Goal: Task Accomplishment & Management: Use online tool/utility

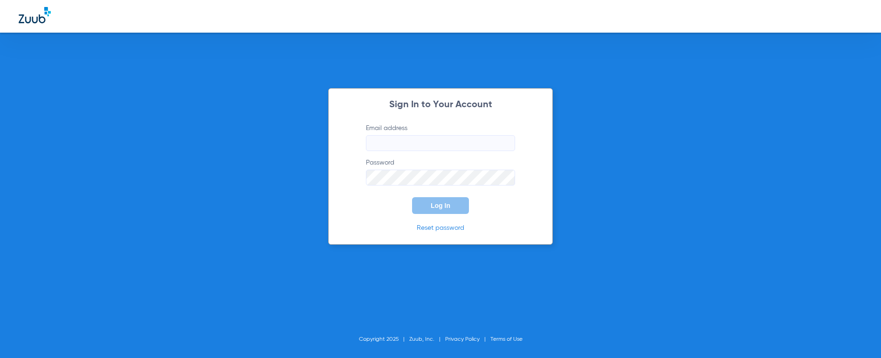
type input "[EMAIL_ADDRESS][DOMAIN_NAME]"
click at [448, 210] on button "Log In" at bounding box center [440, 205] width 57 height 17
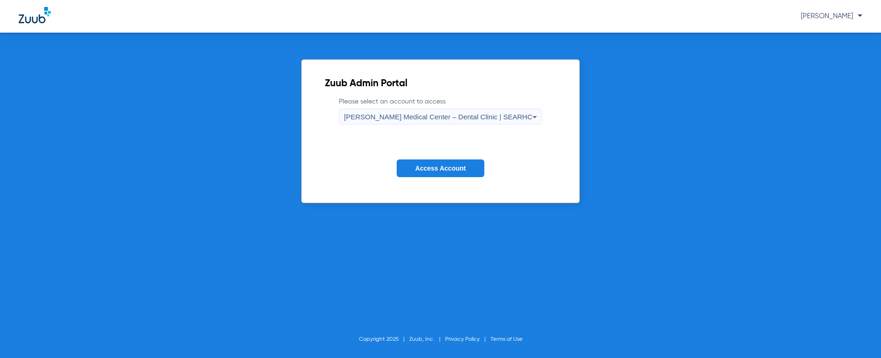
click at [457, 113] on span "[PERSON_NAME] Medical Center – Dental Clinic | SEARHC" at bounding box center [438, 117] width 188 height 8
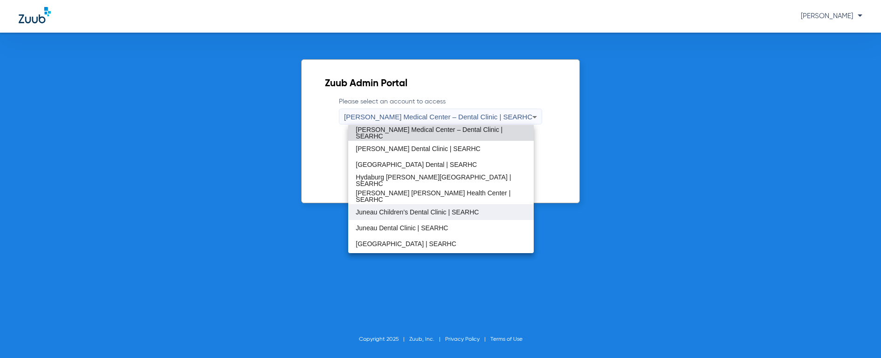
click at [464, 211] on span "Juneau Children’s Dental Clinic | SEARHC" at bounding box center [417, 212] width 123 height 7
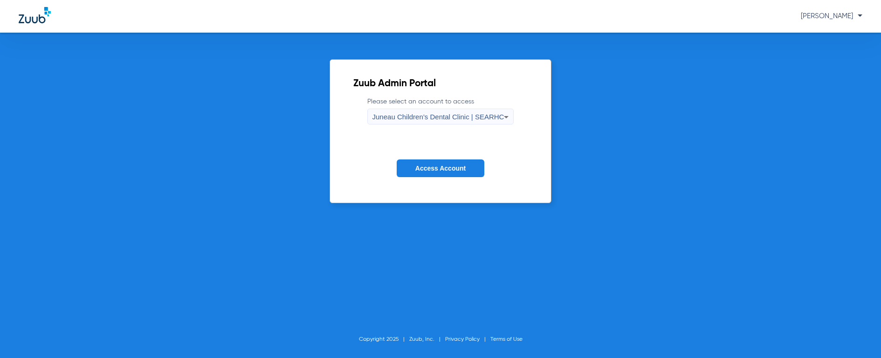
click at [456, 173] on button "Access Account" at bounding box center [441, 168] width 88 height 18
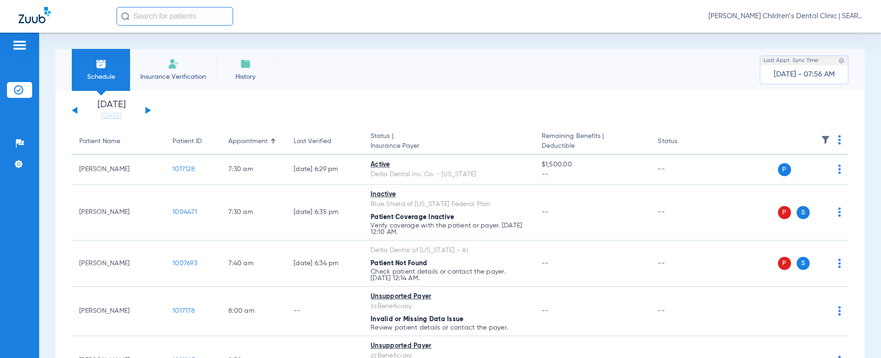
click at [151, 13] on input "text" at bounding box center [175, 16] width 117 height 19
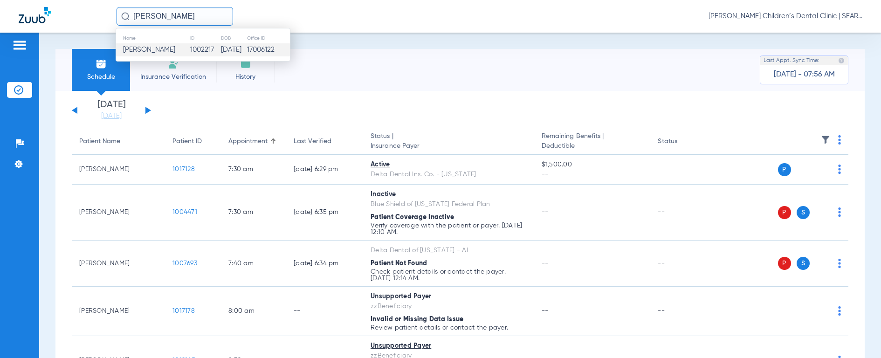
type input "[PERSON_NAME]"
click at [159, 49] on span "[PERSON_NAME]" at bounding box center [149, 49] width 52 height 7
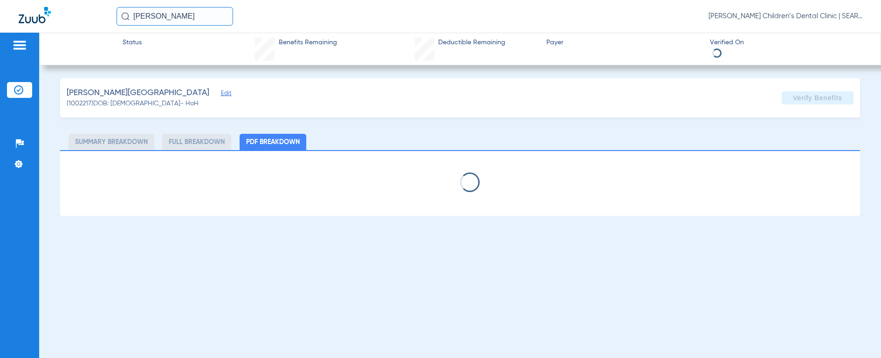
select select "page-width"
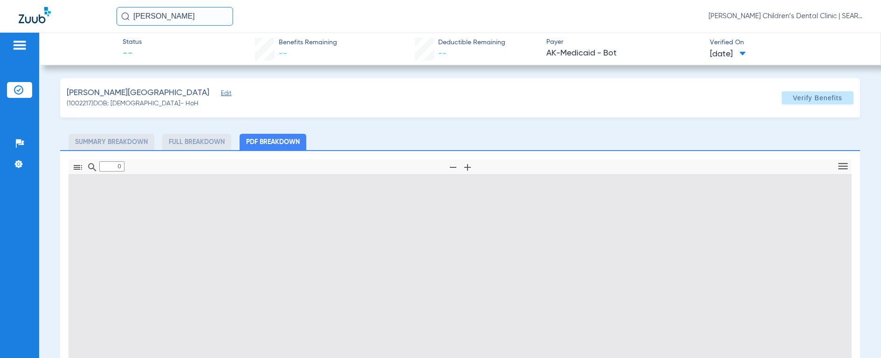
type input "1"
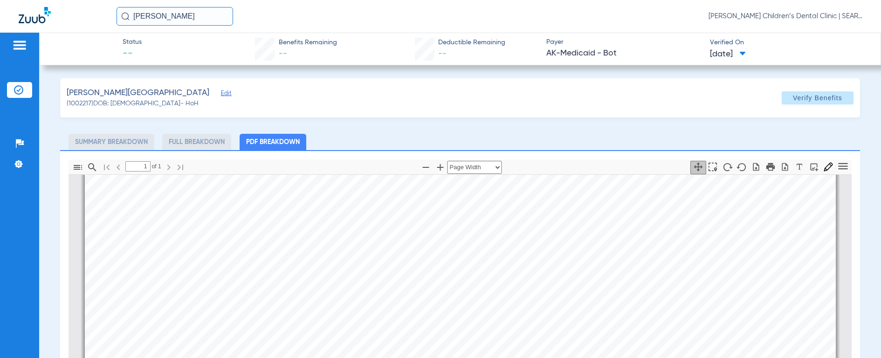
scroll to position [278, 0]
drag, startPoint x: 205, startPoint y: 16, endPoint x: 40, endPoint y: 18, distance: 165.0
click at [40, 18] on div "[PERSON_NAME] [PERSON_NAME] Children’s Dental Clinic | SEARHC" at bounding box center [440, 16] width 881 height 33
click at [127, 19] on img at bounding box center [125, 16] width 8 height 8
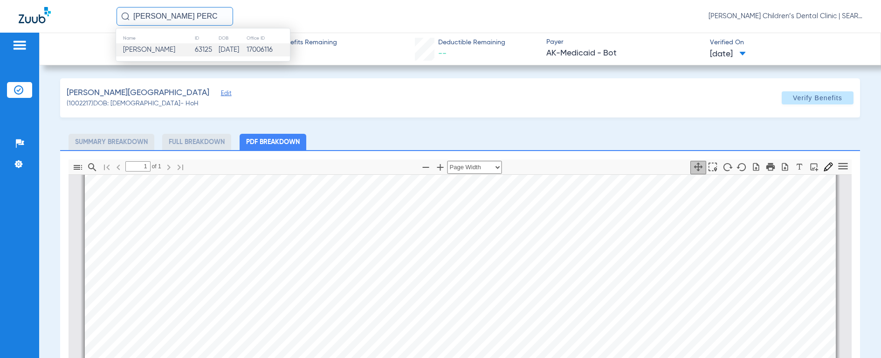
click at [134, 48] on span "[PERSON_NAME]" at bounding box center [149, 49] width 52 height 7
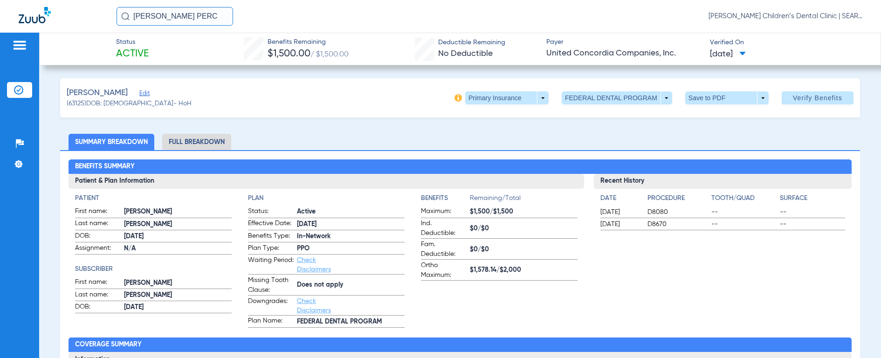
drag, startPoint x: 186, startPoint y: 20, endPoint x: 91, endPoint y: 20, distance: 95.1
click at [91, 20] on div "[PERSON_NAME] PERC [PERSON_NAME] Children’s Dental Clinic | SEARHC" at bounding box center [440, 16] width 881 height 33
type input "[PERSON_NAME]"
click at [124, 19] on img at bounding box center [125, 16] width 8 height 8
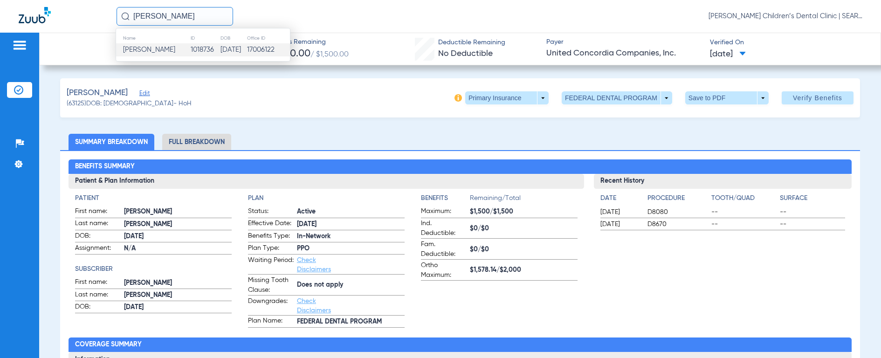
click at [135, 50] on span "[PERSON_NAME]" at bounding box center [149, 49] width 52 height 7
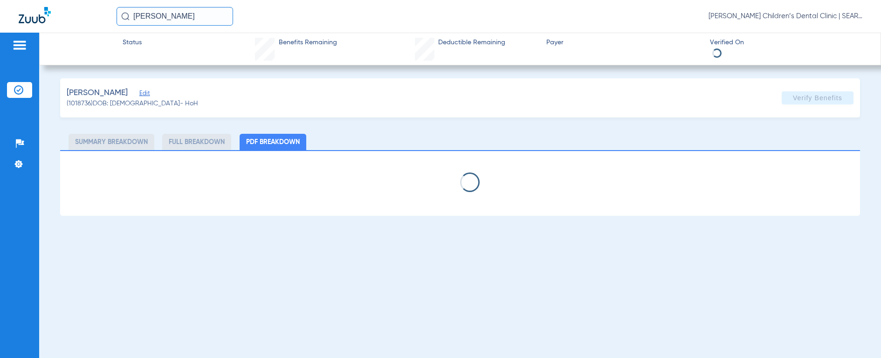
select select "page-width"
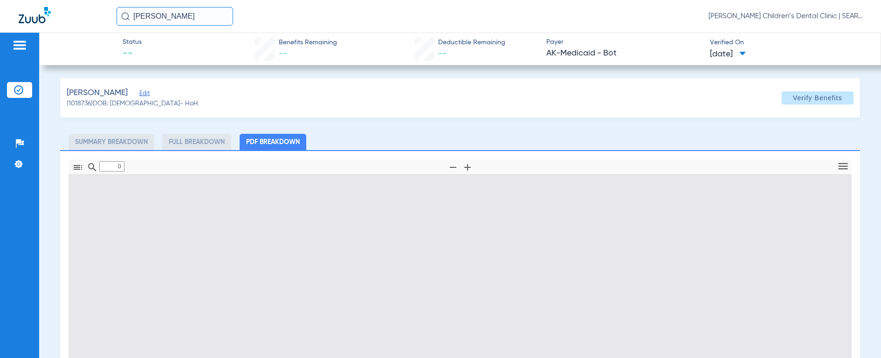
type input "1"
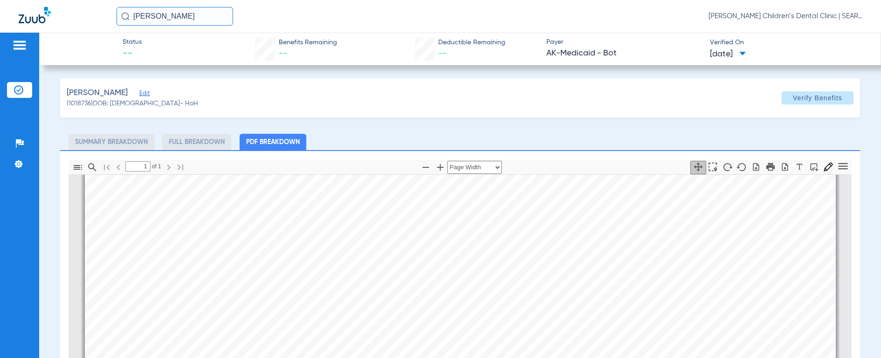
scroll to position [199, 0]
drag, startPoint x: 195, startPoint y: 17, endPoint x: 29, endPoint y: 12, distance: 165.6
click at [29, 12] on div "[PERSON_NAME] [PERSON_NAME] Children’s Dental Clinic | SEARHC" at bounding box center [440, 16] width 881 height 33
type input "[PERSON_NAME]"
click at [124, 19] on img at bounding box center [125, 16] width 8 height 8
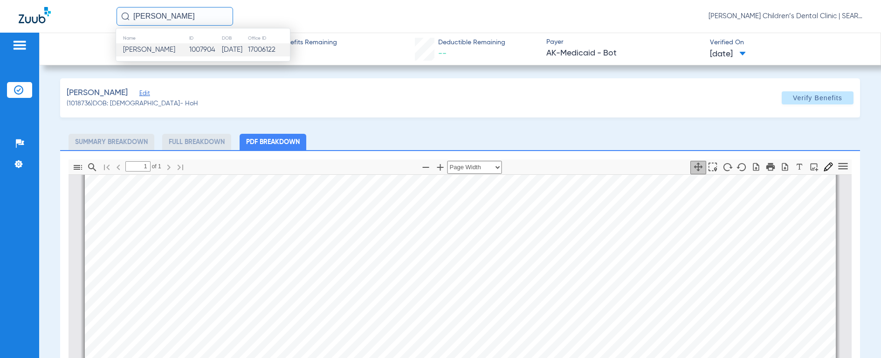
click at [154, 51] on span "[PERSON_NAME]" at bounding box center [149, 49] width 52 height 7
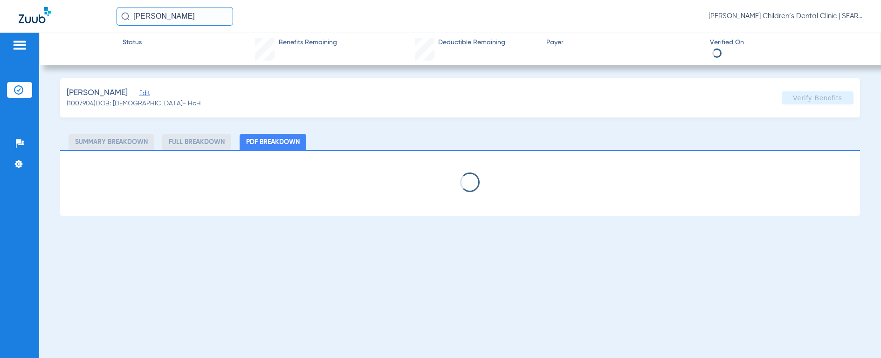
select select "page-width"
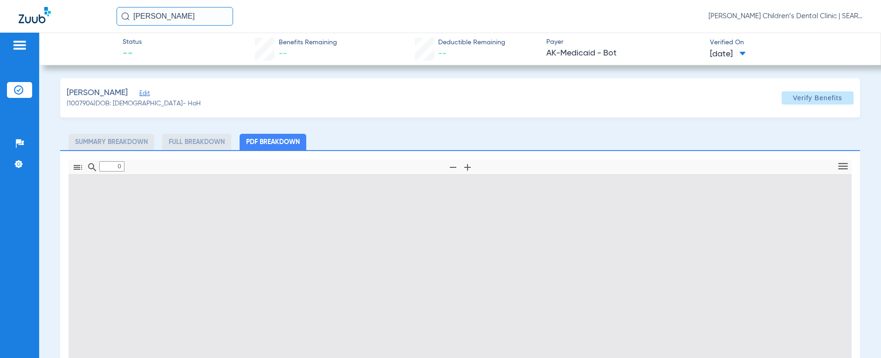
type input "1"
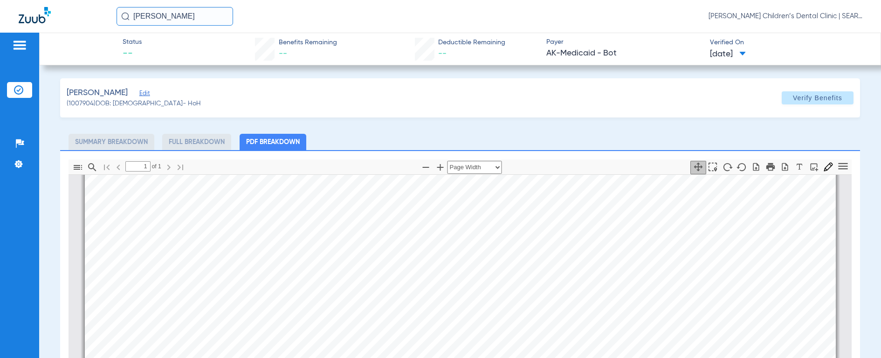
scroll to position [177, 0]
drag, startPoint x: 208, startPoint y: 19, endPoint x: 109, endPoint y: 5, distance: 100.3
click at [109, 5] on div "[PERSON_NAME] [PERSON_NAME] Children’s Dental Clinic | SEARHC" at bounding box center [440, 16] width 881 height 33
click at [125, 16] on img at bounding box center [125, 16] width 8 height 8
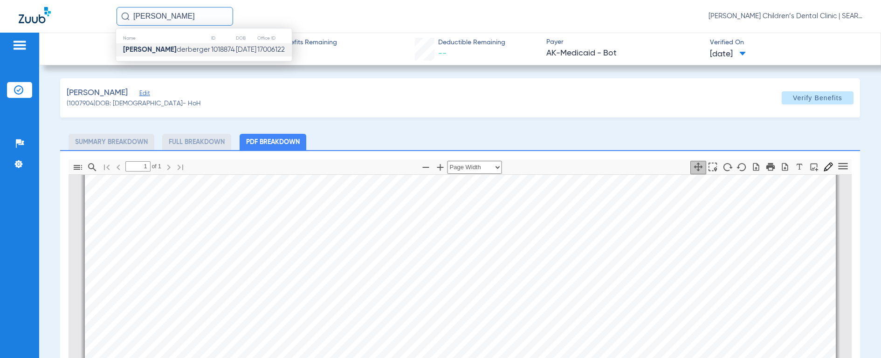
click at [142, 45] on td "[PERSON_NAME]" at bounding box center [163, 49] width 95 height 13
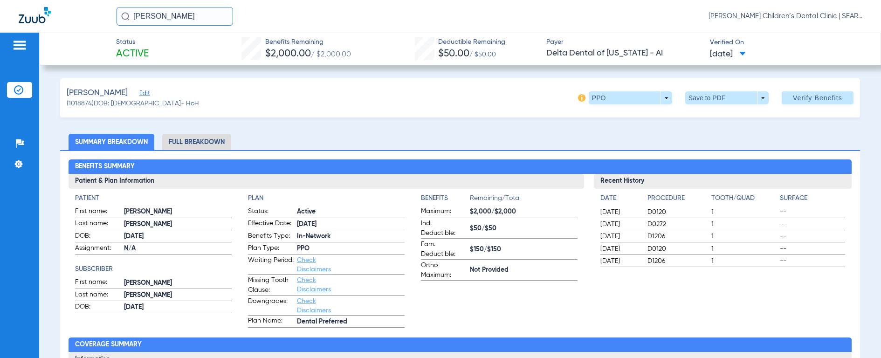
drag, startPoint x: 219, startPoint y: 26, endPoint x: 96, endPoint y: 20, distance: 123.2
click at [96, 20] on div "[PERSON_NAME] HIN [PERSON_NAME] Children’s Dental Clinic | SEARHC" at bounding box center [440, 16] width 881 height 33
drag, startPoint x: 96, startPoint y: 20, endPoint x: 200, endPoint y: 20, distance: 103.5
click at [200, 20] on input "[PERSON_NAME]" at bounding box center [175, 16] width 117 height 19
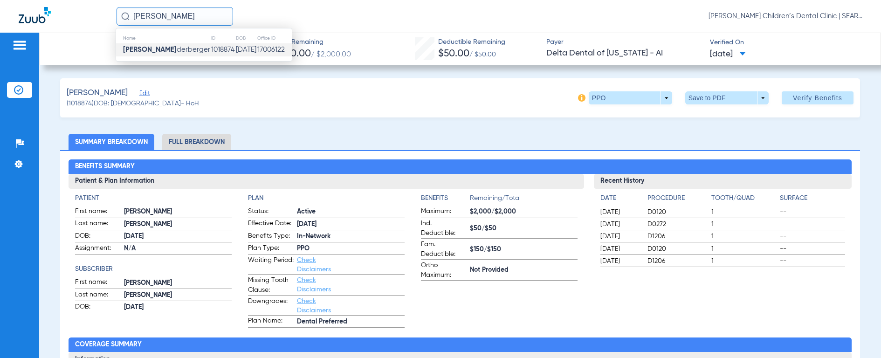
click at [204, 16] on input "[PERSON_NAME]" at bounding box center [175, 16] width 117 height 19
drag, startPoint x: 200, startPoint y: 17, endPoint x: 103, endPoint y: 19, distance: 97.5
click at [103, 19] on div "[PERSON_NAME] HIN Name ID DOB Office ID [PERSON_NAME] 1018874 [DATE] 17006122 […" at bounding box center [440, 16] width 881 height 33
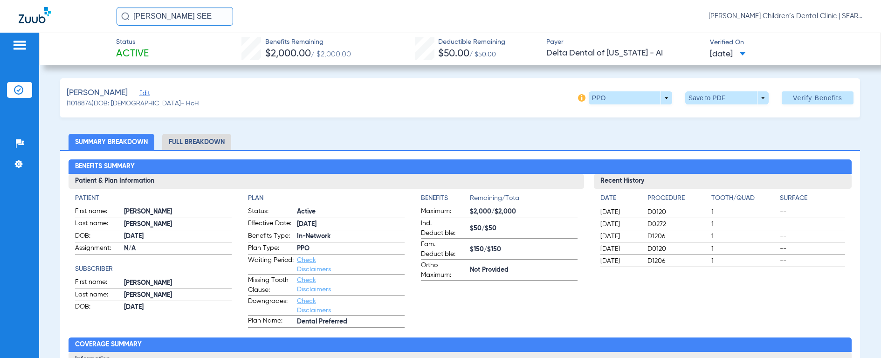
type input "[PERSON_NAME] SEE"
click at [125, 18] on img at bounding box center [125, 16] width 8 height 8
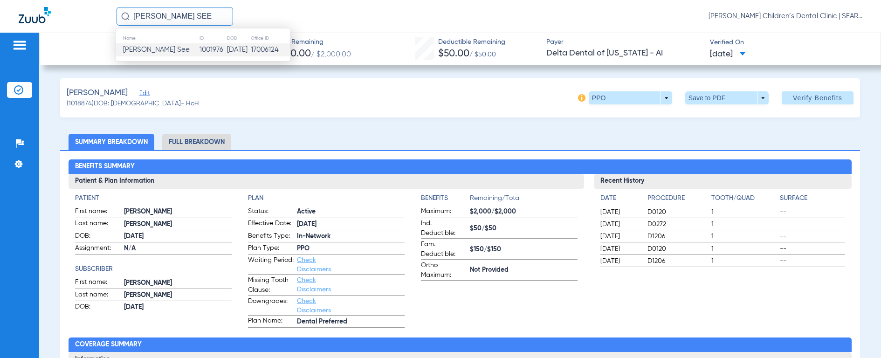
click at [144, 47] on span "[PERSON_NAME] See" at bounding box center [156, 49] width 67 height 7
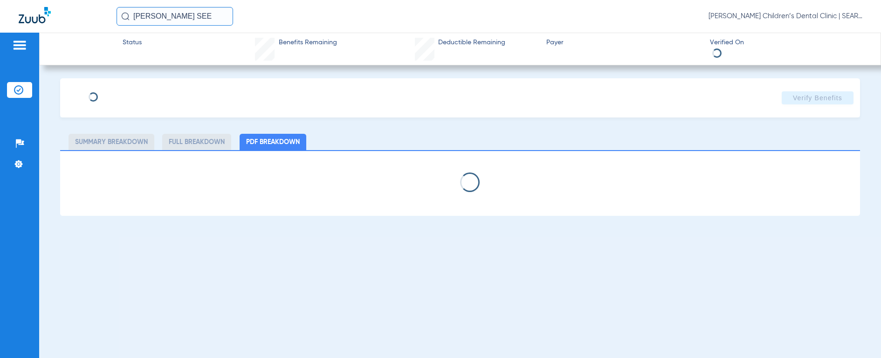
select select "page-width"
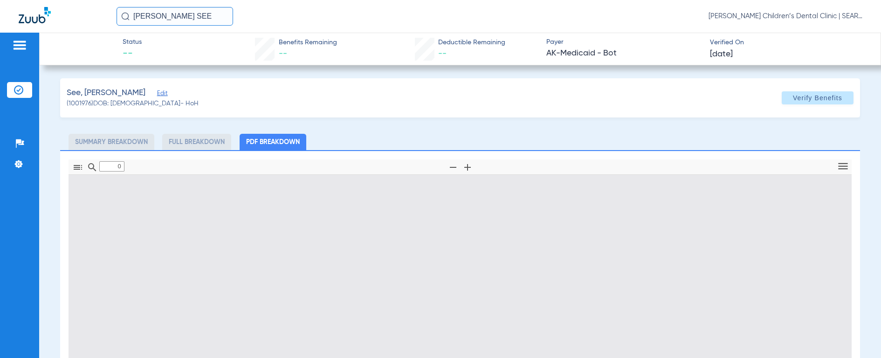
type input "1"
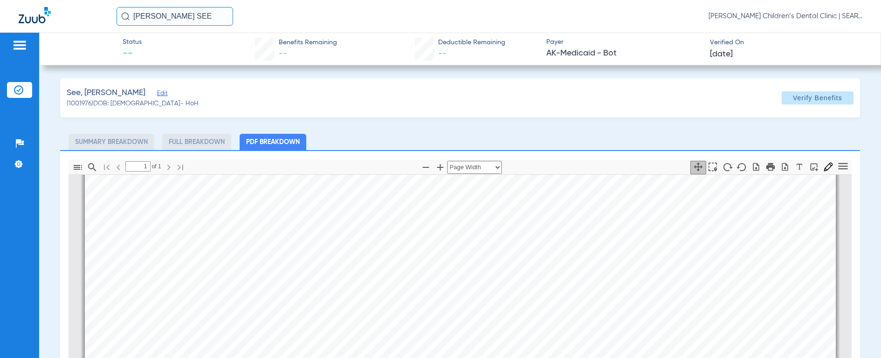
scroll to position [233, 0]
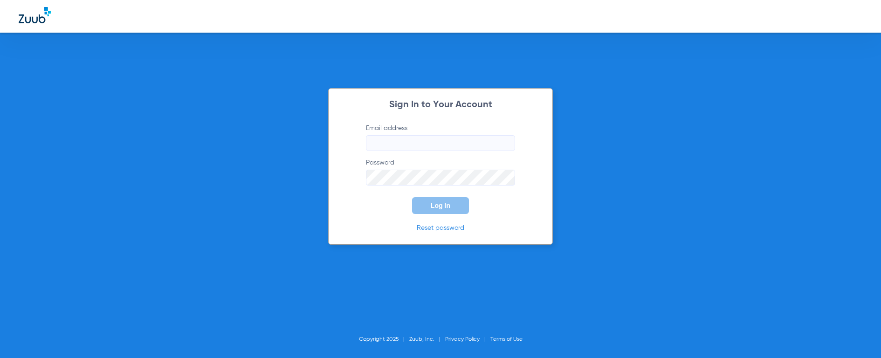
type input "[EMAIL_ADDRESS][DOMAIN_NAME]"
click at [441, 207] on span "Log In" at bounding box center [441, 205] width 20 height 7
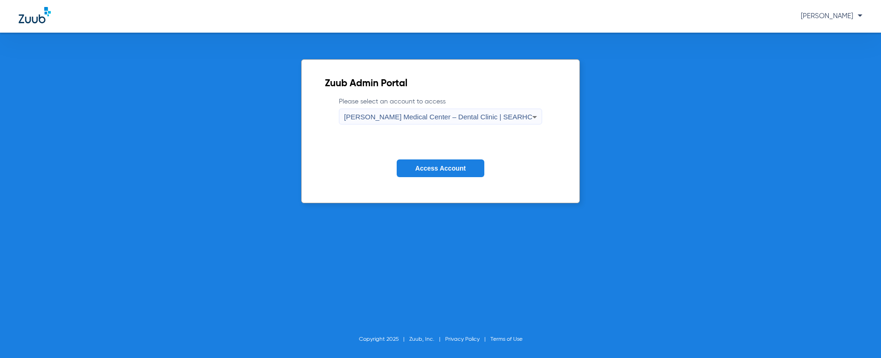
click at [420, 114] on span "[PERSON_NAME] Medical Center – Dental Clinic | SEARHC" at bounding box center [438, 117] width 188 height 8
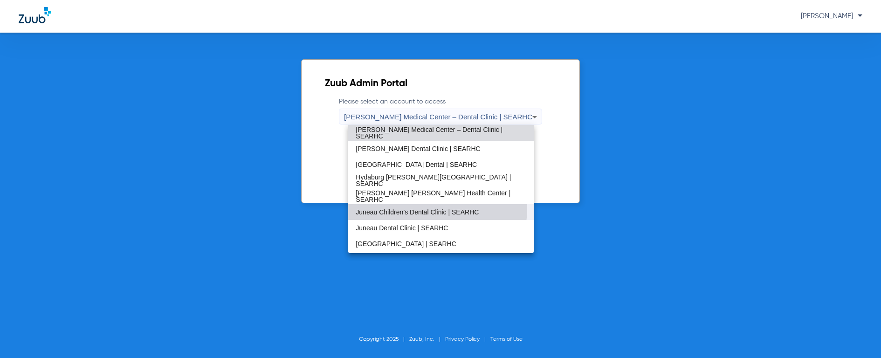
click at [413, 207] on mat-option "Juneau Children’s Dental Clinic | SEARHC" at bounding box center [440, 212] width 185 height 16
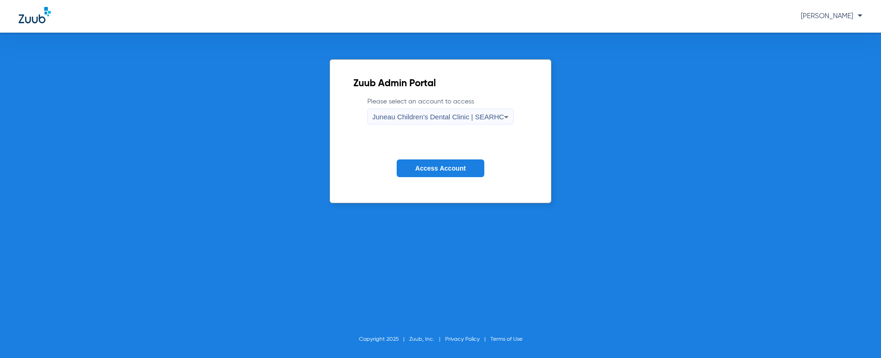
click at [442, 167] on span "Access Account" at bounding box center [440, 168] width 50 height 7
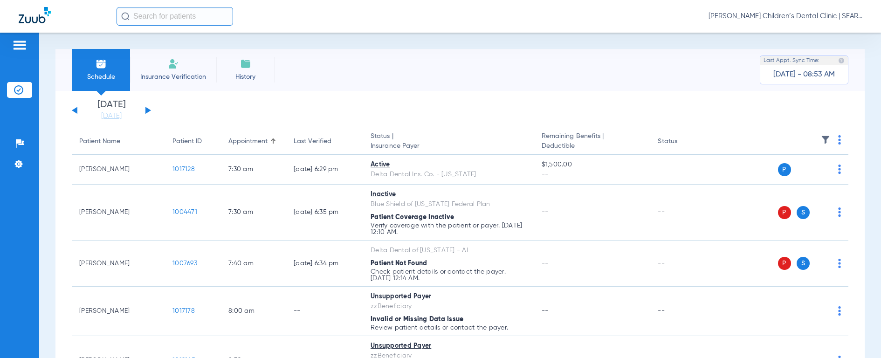
click at [152, 17] on input "text" at bounding box center [175, 16] width 117 height 19
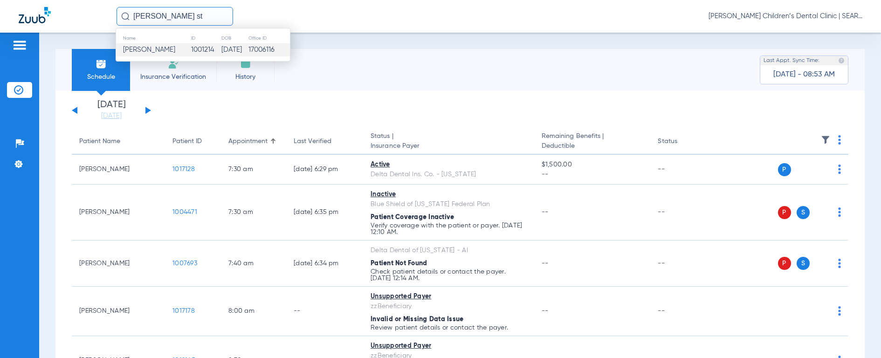
click at [145, 52] on span "[PERSON_NAME]" at bounding box center [149, 49] width 52 height 7
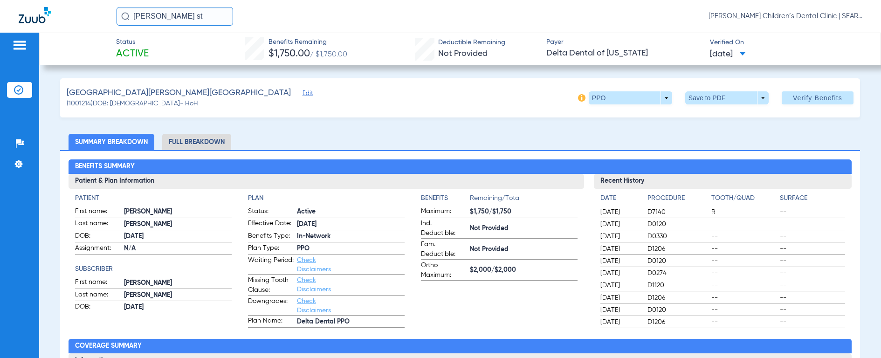
drag, startPoint x: 172, startPoint y: 15, endPoint x: 78, endPoint y: 15, distance: 93.7
click at [78, 15] on div "[PERSON_NAME] st [PERSON_NAME] Children’s Dental Clinic | SEARHC" at bounding box center [440, 16] width 881 height 33
type input "[PERSON_NAME]"
click at [124, 16] on img at bounding box center [125, 16] width 8 height 8
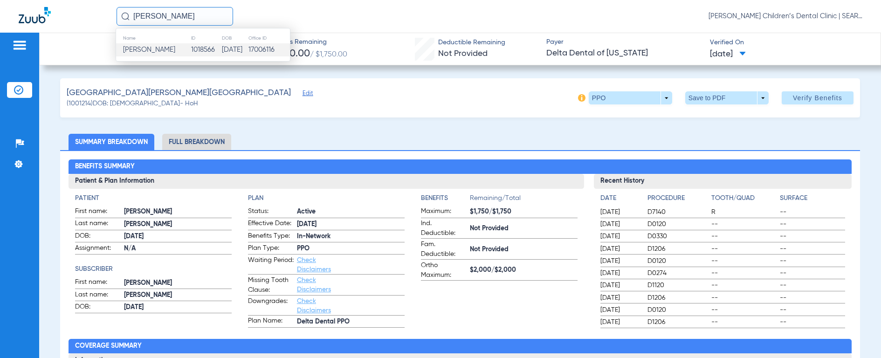
click at [133, 47] on span "[PERSON_NAME]" at bounding box center [149, 49] width 52 height 7
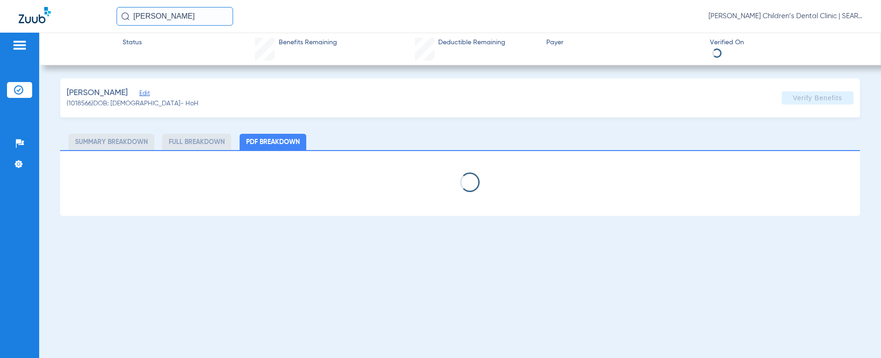
select select "page-width"
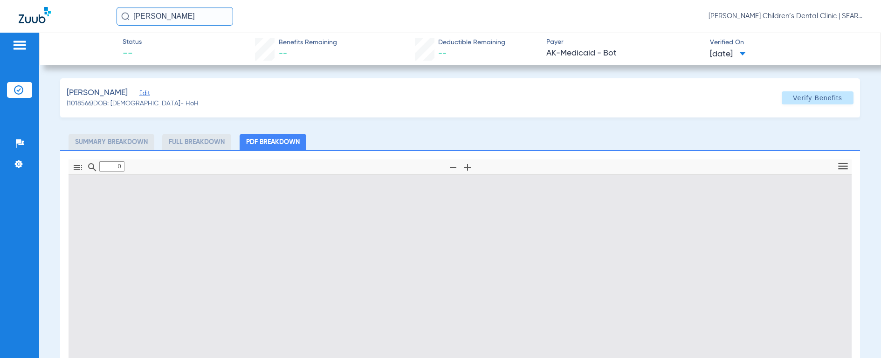
type input "1"
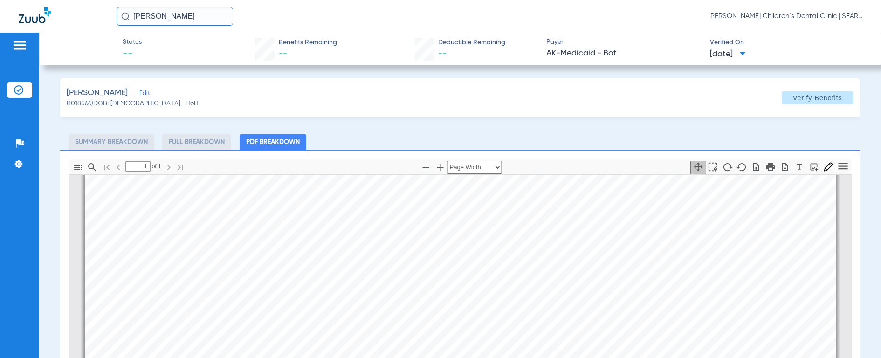
scroll to position [218, 0]
drag, startPoint x: 193, startPoint y: 19, endPoint x: 88, endPoint y: 12, distance: 106.1
click at [88, 12] on div "[PERSON_NAME] [PERSON_NAME] Children’s Dental Clinic | SEARHC" at bounding box center [440, 16] width 881 height 33
click at [123, 17] on img at bounding box center [125, 16] width 8 height 8
drag, startPoint x: 165, startPoint y: 14, endPoint x: 103, endPoint y: 11, distance: 61.6
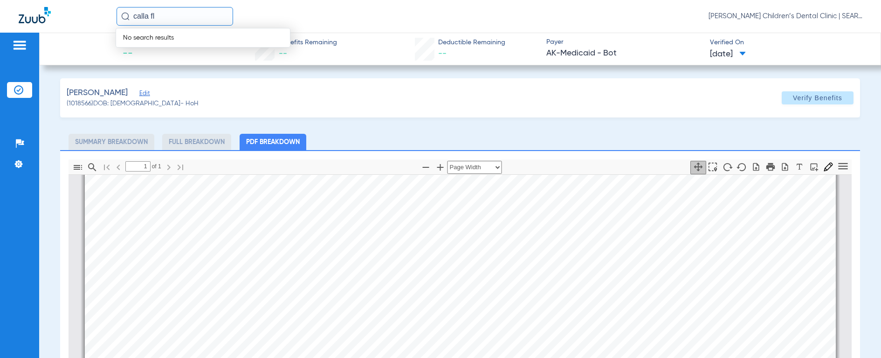
click at [103, 11] on div "calla fl No search results [PERSON_NAME] Children’s Dental Clinic | SEARHC" at bounding box center [440, 16] width 881 height 33
click at [119, 18] on input "calla f" at bounding box center [175, 16] width 117 height 19
click at [142, 51] on strong "Calla F" at bounding box center [134, 49] width 23 height 7
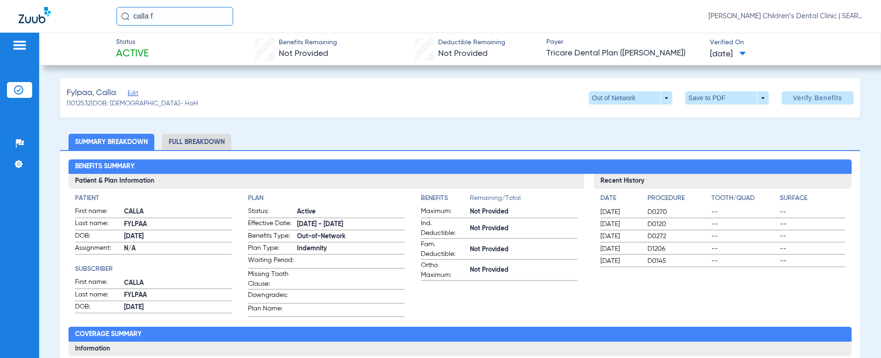
drag, startPoint x: 192, startPoint y: 15, endPoint x: 49, endPoint y: 17, distance: 142.7
click at [50, 17] on div "calla f [PERSON_NAME] Children’s Dental Clinic | SEARHC" at bounding box center [440, 16] width 881 height 33
type input "[PERSON_NAME]"
click at [124, 15] on img at bounding box center [125, 16] width 8 height 8
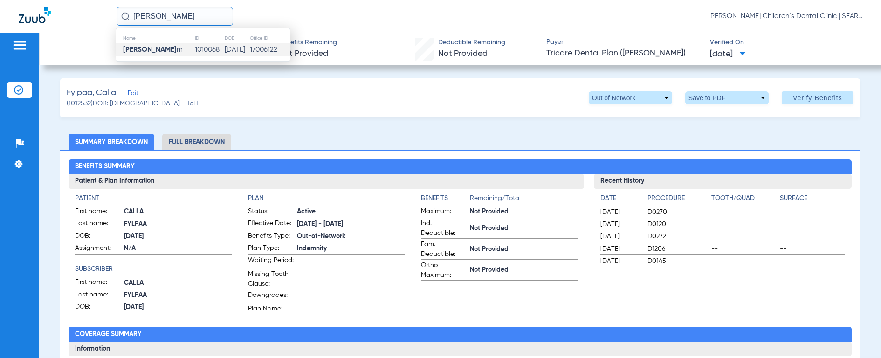
click at [136, 49] on strong "[PERSON_NAME]" at bounding box center [150, 49] width 54 height 7
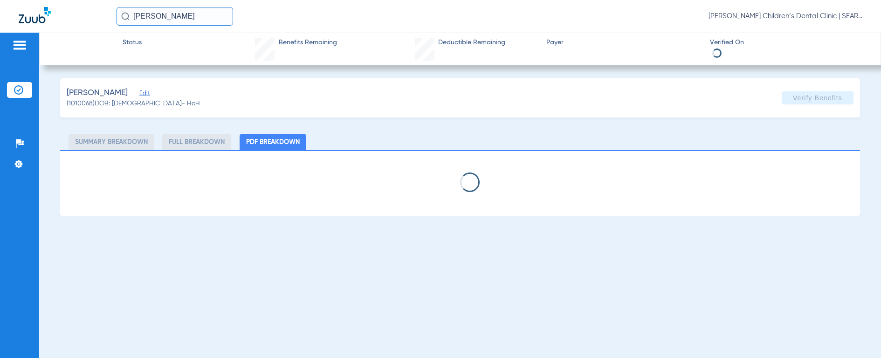
select select "page-width"
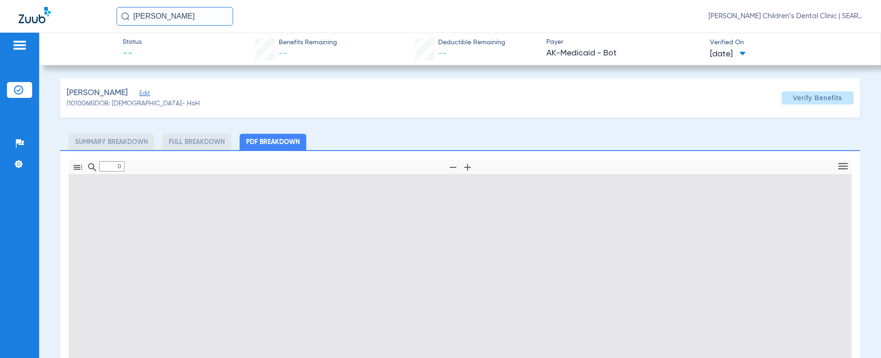
type input "1"
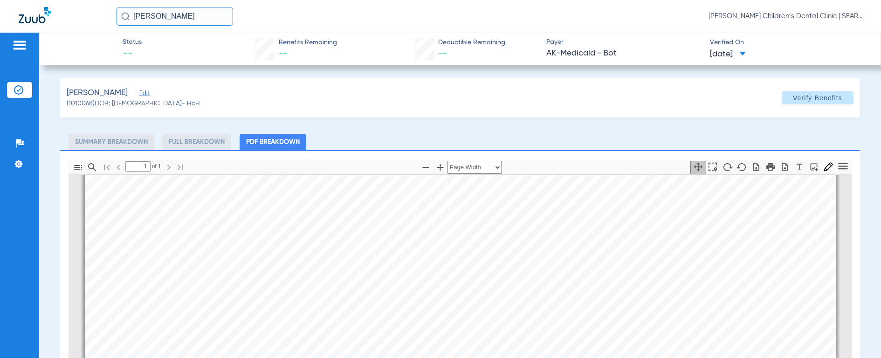
scroll to position [205, 0]
drag, startPoint x: 179, startPoint y: 16, endPoint x: 90, endPoint y: 7, distance: 89.9
click at [90, 7] on div "mia ji [PERSON_NAME] Children’s Dental Clinic | SEARHC" at bounding box center [440, 16] width 881 height 33
click at [125, 19] on img at bounding box center [125, 16] width 8 height 8
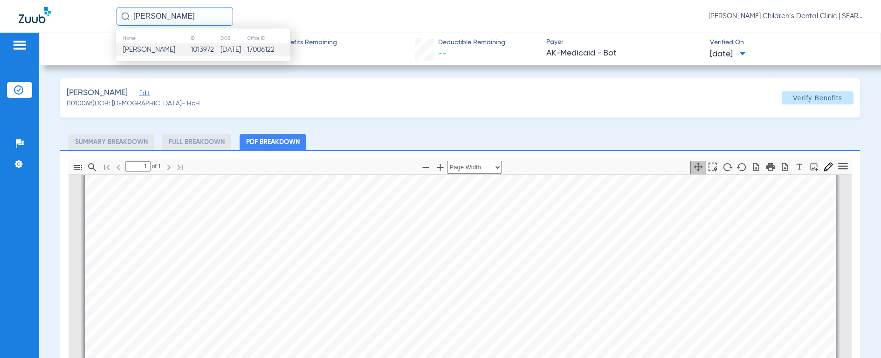
click at [141, 53] on span "[PERSON_NAME]" at bounding box center [149, 49] width 52 height 7
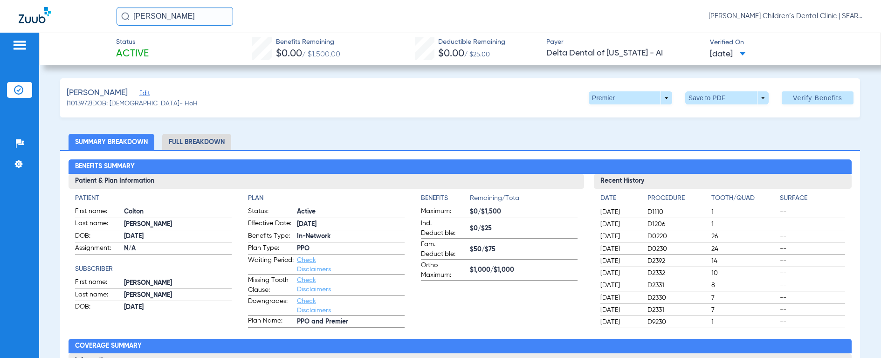
drag, startPoint x: 188, startPoint y: 19, endPoint x: 112, endPoint y: 10, distance: 76.0
click at [112, 10] on div "[PERSON_NAME] [PERSON_NAME] Children’s Dental Clinic | SEARHC" at bounding box center [440, 16] width 881 height 33
type input "[PERSON_NAME]"
click at [124, 17] on img at bounding box center [125, 16] width 8 height 8
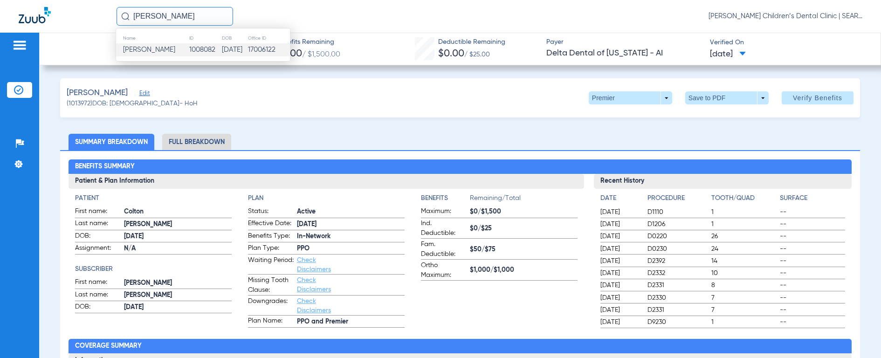
click at [130, 51] on span "[PERSON_NAME]" at bounding box center [149, 49] width 52 height 7
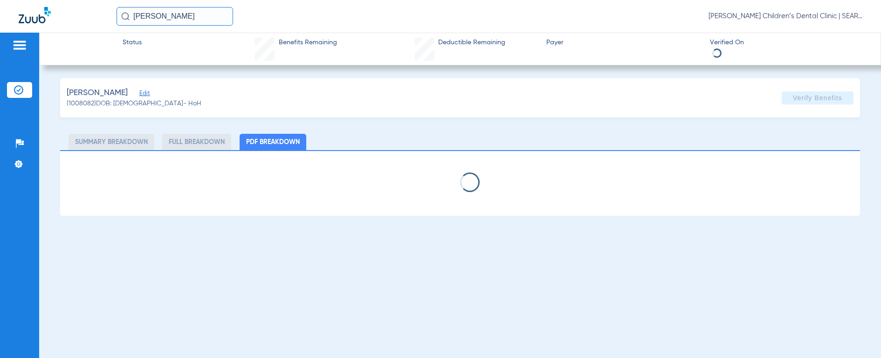
select select "page-width"
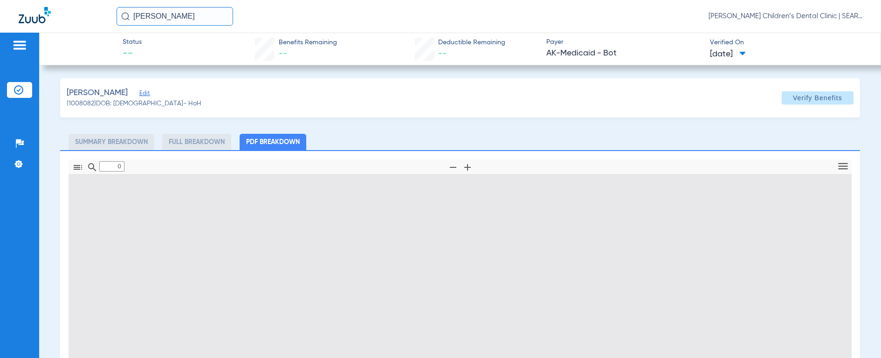
type input "1"
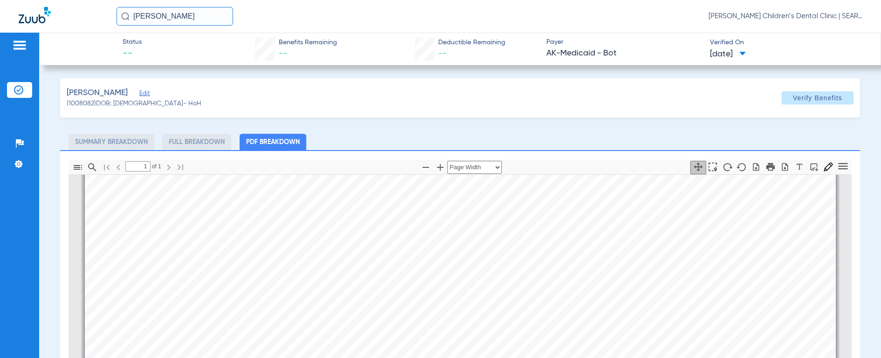
scroll to position [193, 0]
drag, startPoint x: 191, startPoint y: 16, endPoint x: 55, endPoint y: 7, distance: 136.5
click at [55, 7] on div "[PERSON_NAME] [PERSON_NAME] Children’s Dental Clinic | SEARHC" at bounding box center [440, 16] width 881 height 33
click at [124, 14] on img at bounding box center [125, 16] width 8 height 8
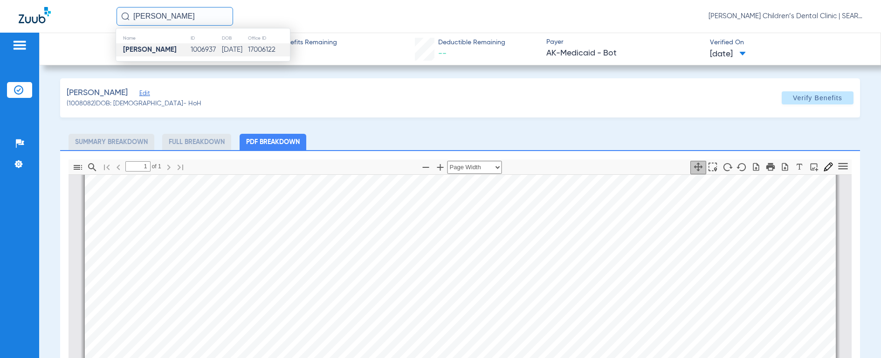
click at [134, 47] on strong "[PERSON_NAME]" at bounding box center [150, 49] width 54 height 7
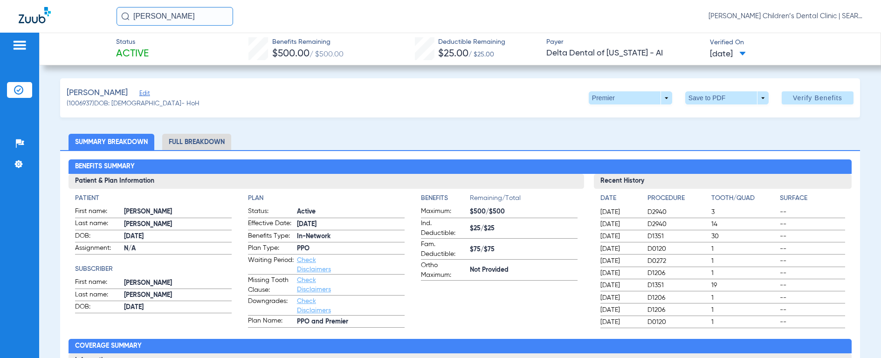
drag, startPoint x: 191, startPoint y: 19, endPoint x: 97, endPoint y: 14, distance: 93.8
click at [97, 14] on div "[PERSON_NAME] [PERSON_NAME] Children’s Dental Clinic | SEARHC" at bounding box center [440, 16] width 881 height 33
type input "n"
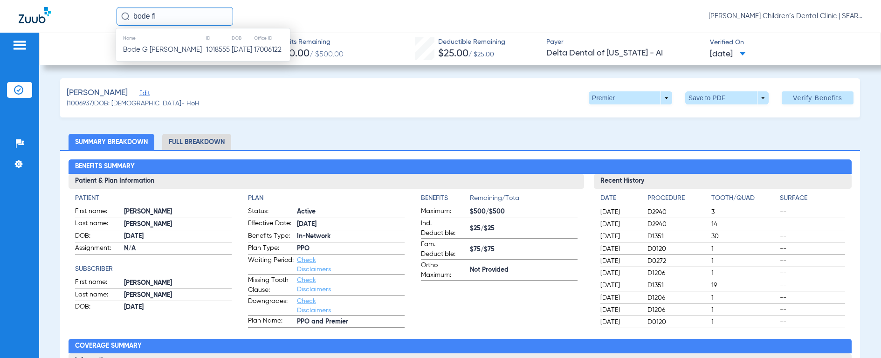
click at [125, 18] on img at bounding box center [125, 16] width 8 height 8
click at [136, 49] on span "Bode G [PERSON_NAME]" at bounding box center [162, 49] width 79 height 7
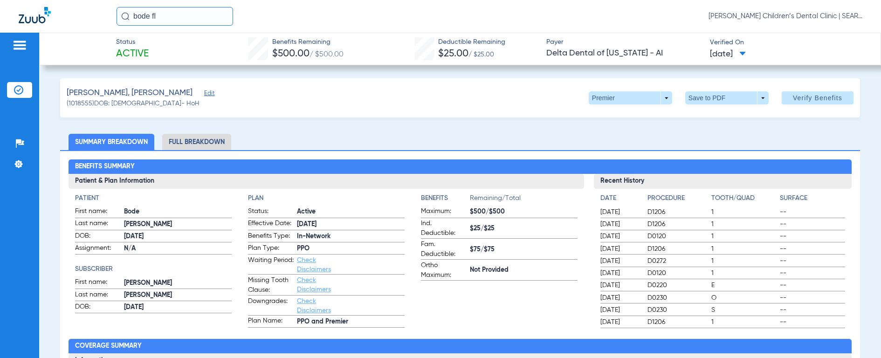
drag, startPoint x: 191, startPoint y: 18, endPoint x: 101, endPoint y: 4, distance: 91.5
click at [101, 4] on div "bode fl [PERSON_NAME] Children’s Dental Clinic | SEARHC" at bounding box center [440, 16] width 881 height 33
click at [125, 17] on img at bounding box center [125, 16] width 8 height 8
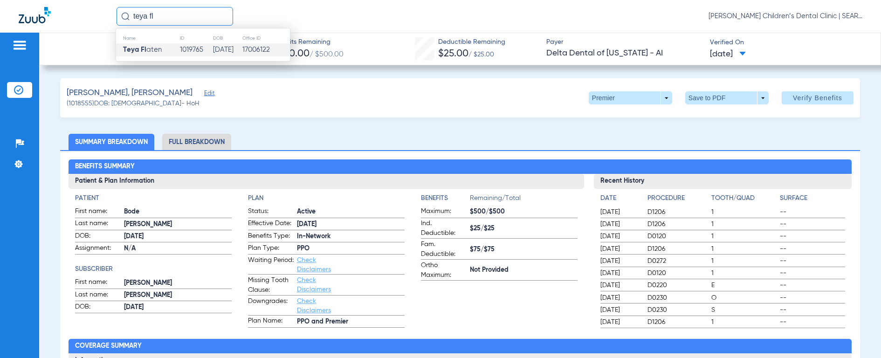
click at [128, 52] on strong "Teya Fl" at bounding box center [134, 49] width 23 height 7
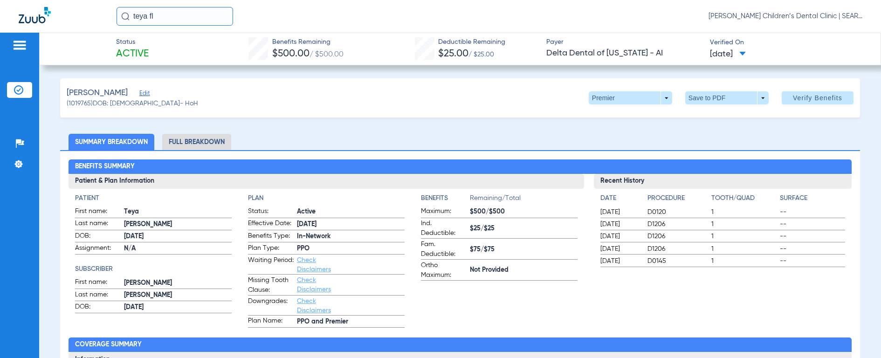
drag, startPoint x: 179, startPoint y: 15, endPoint x: 91, endPoint y: 10, distance: 87.8
click at [91, 10] on div "teya fl [PERSON_NAME] Children’s Dental Clinic | SEARHC" at bounding box center [440, 16] width 881 height 33
type input "bay white"
click at [122, 16] on img at bounding box center [125, 16] width 8 height 8
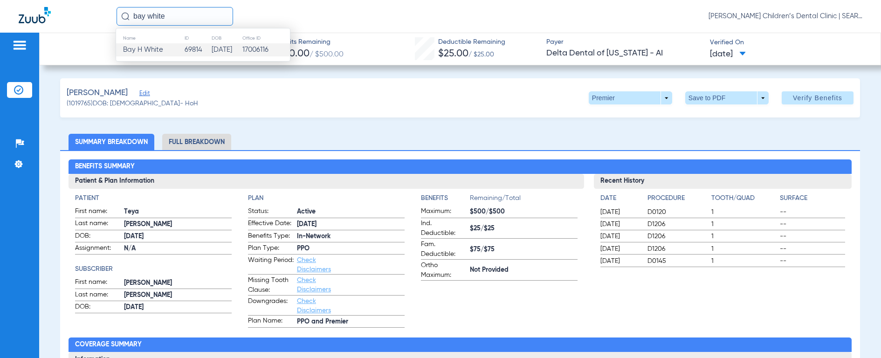
click at [132, 48] on span "Bay H White" at bounding box center [143, 49] width 40 height 7
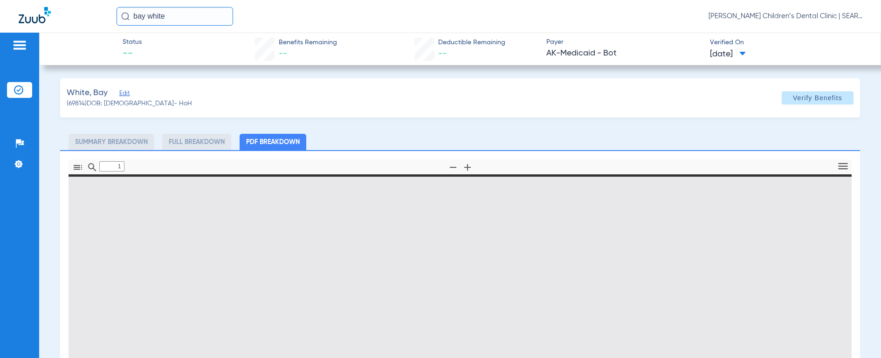
type input "0"
select select "page-width"
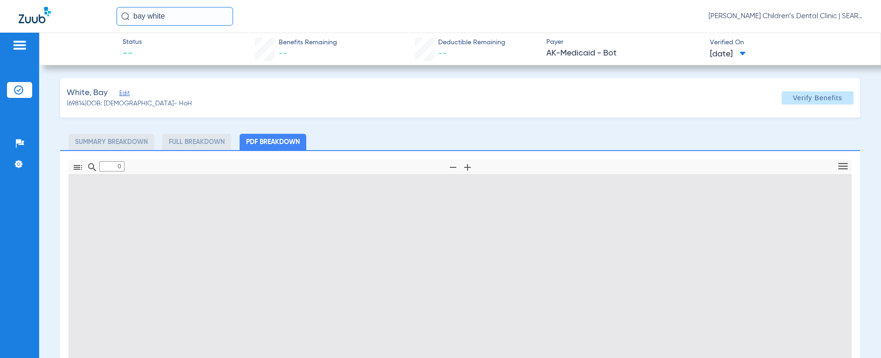
type input "1"
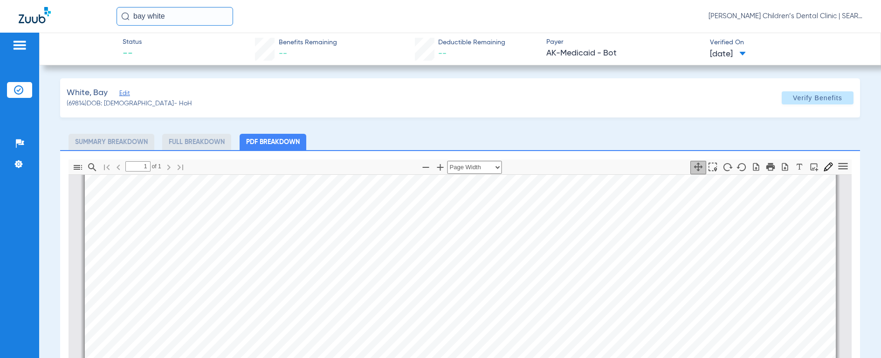
scroll to position [137, 0]
drag, startPoint x: 172, startPoint y: 14, endPoint x: 80, endPoint y: 0, distance: 93.0
click at [80, 0] on html "bay white [PERSON_NAME] Children’s Dental Clinic | SEARHC Patients Insurance Ve…" at bounding box center [440, 179] width 881 height 358
click at [128, 16] on img at bounding box center [125, 16] width 8 height 8
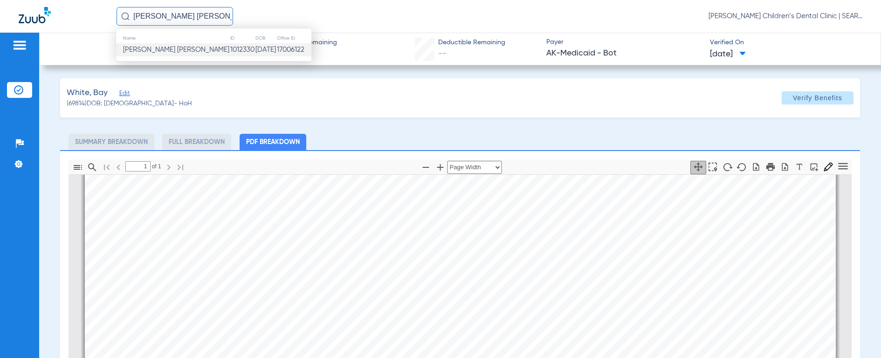
click at [138, 49] on span "[PERSON_NAME] [PERSON_NAME]" at bounding box center [176, 49] width 106 height 7
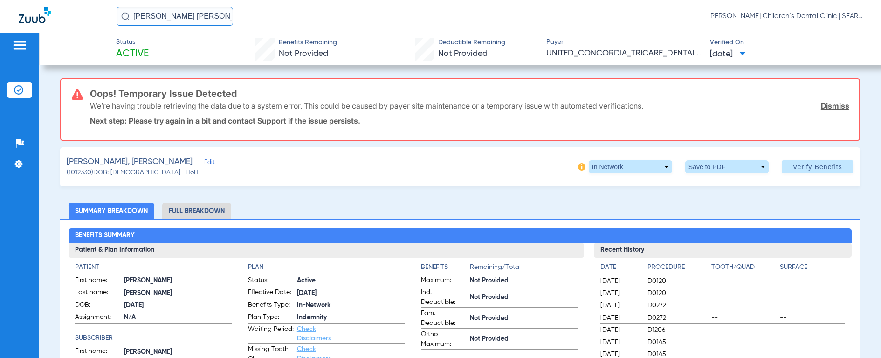
drag, startPoint x: 187, startPoint y: 18, endPoint x: 89, endPoint y: 7, distance: 99.5
click at [89, 7] on div "[PERSON_NAME] [PERSON_NAME] [PERSON_NAME] Children’s Dental Clinic | SEARHC" at bounding box center [440, 16] width 881 height 33
type input "[PERSON_NAME]"
click at [124, 14] on img at bounding box center [125, 16] width 8 height 8
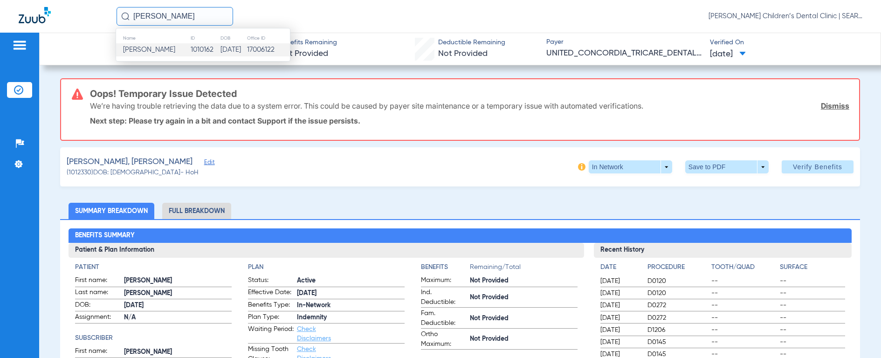
click at [133, 48] on span "[PERSON_NAME]" at bounding box center [149, 49] width 52 height 7
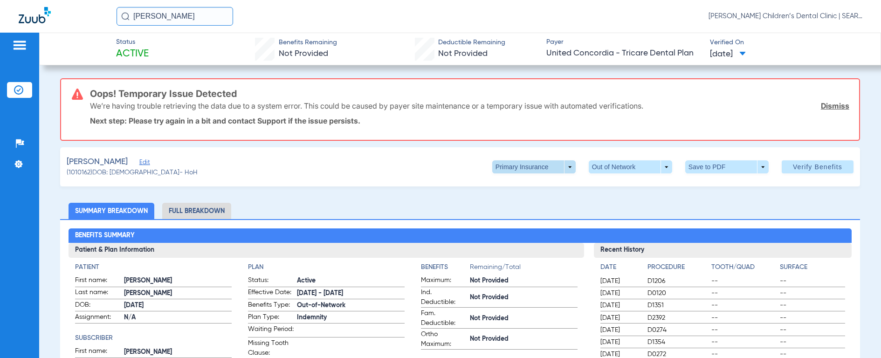
click at [514, 171] on span at bounding box center [533, 166] width 83 height 13
click at [515, 202] on span "Secondary Insurance" at bounding box center [524, 204] width 62 height 7
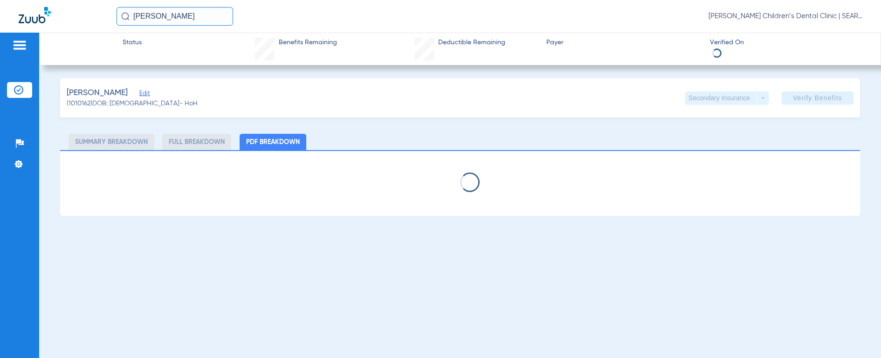
select select "page-width"
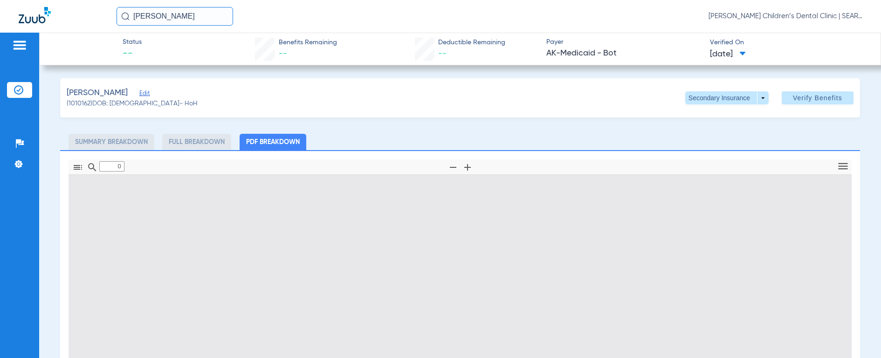
type input "1"
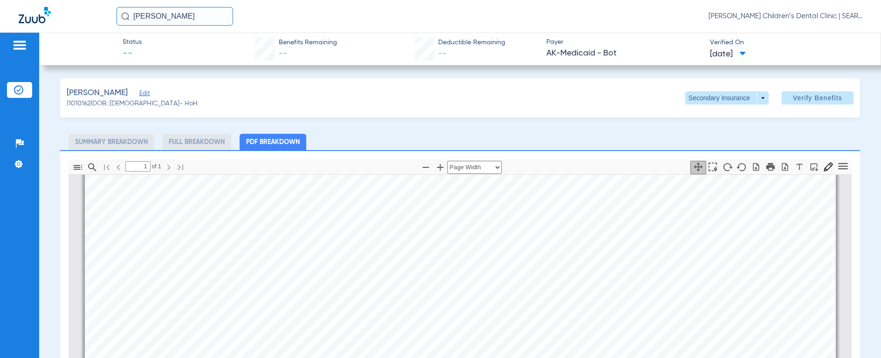
scroll to position [197, 0]
drag, startPoint x: 191, startPoint y: 20, endPoint x: 69, endPoint y: -6, distance: 125.2
click at [69, 0] on html "[PERSON_NAME] [PERSON_NAME] Children’s Dental Clinic | SEARHC Patients Insuranc…" at bounding box center [440, 179] width 881 height 358
type input "[PERSON_NAME]"
drag, startPoint x: 124, startPoint y: 16, endPoint x: 119, endPoint y: 12, distance: 5.9
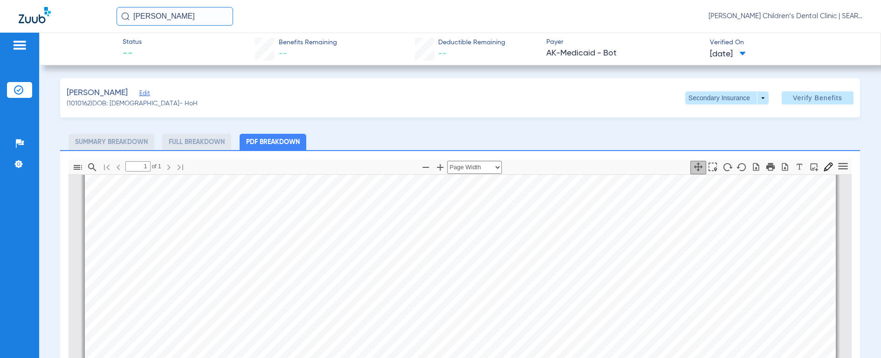
click at [123, 14] on img at bounding box center [125, 16] width 8 height 8
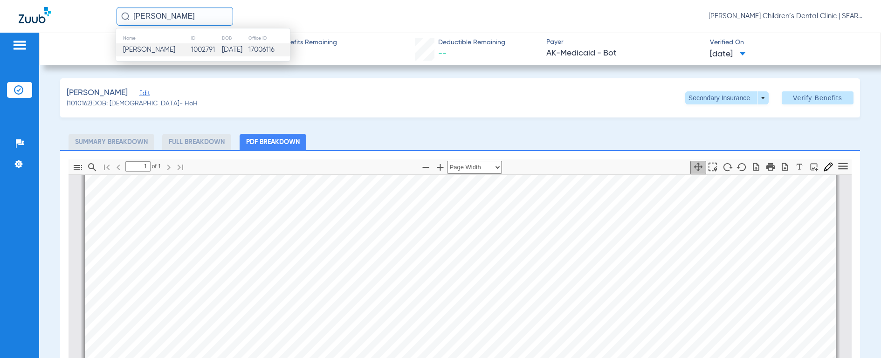
click at [138, 53] on span "[PERSON_NAME]" at bounding box center [149, 49] width 52 height 7
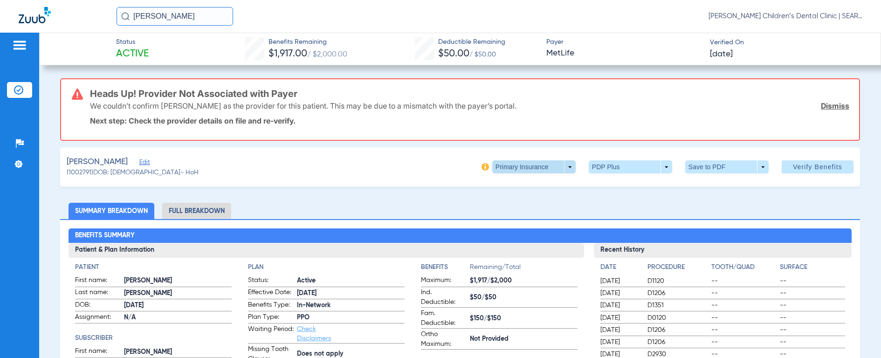
click at [523, 164] on span at bounding box center [534, 167] width 22 height 22
click at [515, 202] on span "Secondary Insurance" at bounding box center [524, 204] width 62 height 7
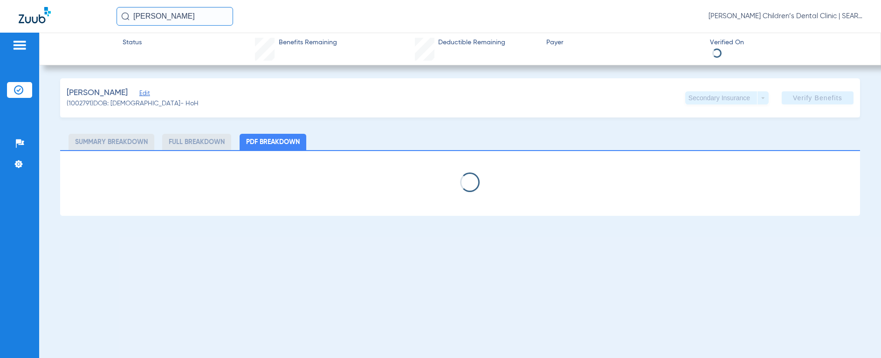
select select "page-width"
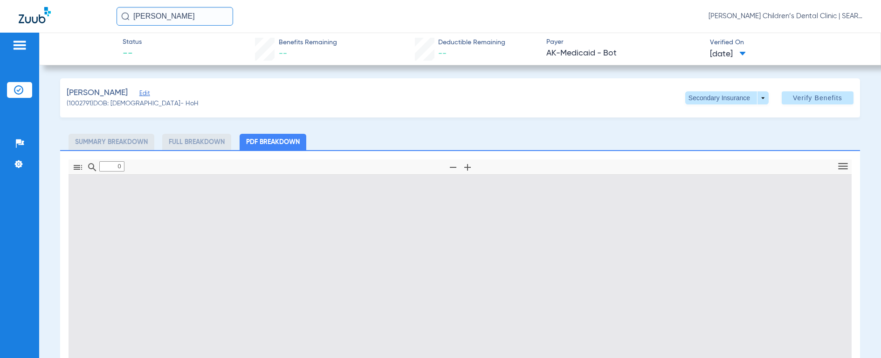
type input "1"
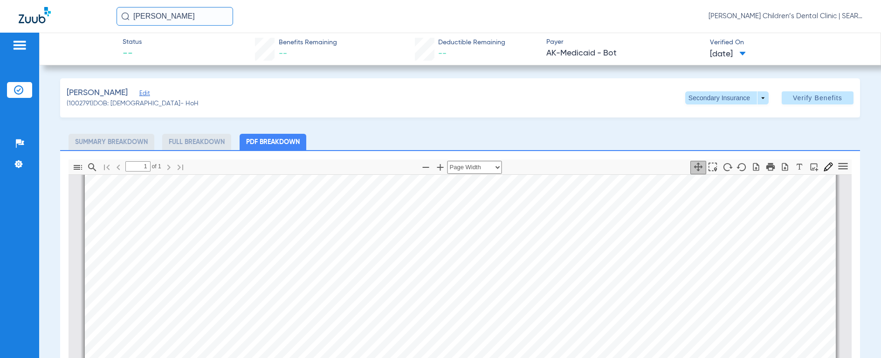
scroll to position [211, 0]
drag, startPoint x: 196, startPoint y: 20, endPoint x: 100, endPoint y: 19, distance: 96.5
click at [100, 19] on div "[PERSON_NAME] [PERSON_NAME] Children’s Dental Clinic | SEARHC" at bounding box center [440, 16] width 881 height 33
click at [127, 17] on img at bounding box center [125, 16] width 8 height 8
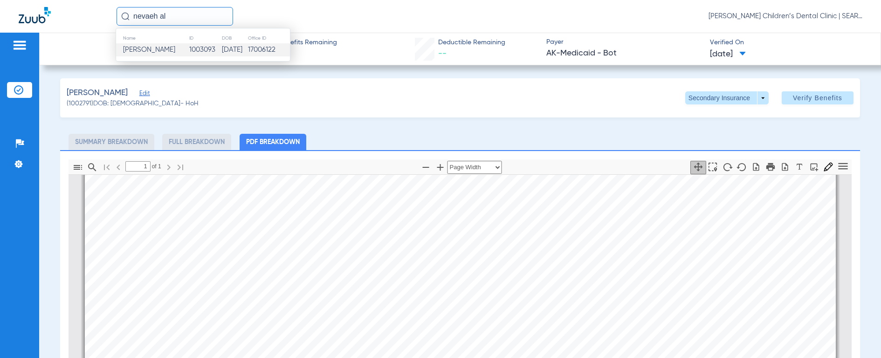
click at [167, 52] on span "[PERSON_NAME]" at bounding box center [149, 49] width 52 height 7
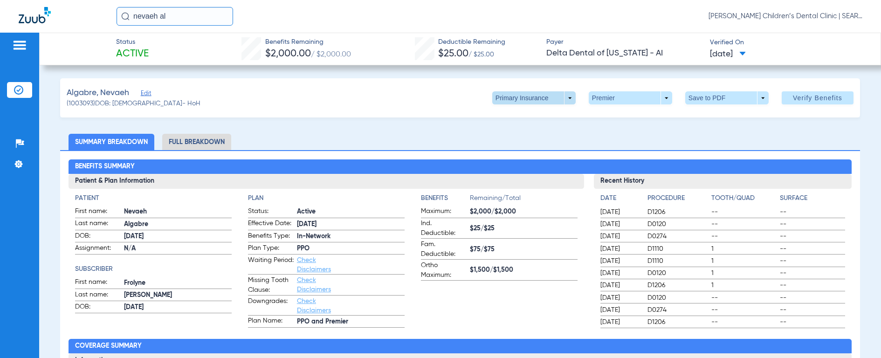
click at [538, 99] on span at bounding box center [534, 98] width 22 height 22
click at [531, 135] on span "Secondary Insurance" at bounding box center [524, 135] width 62 height 7
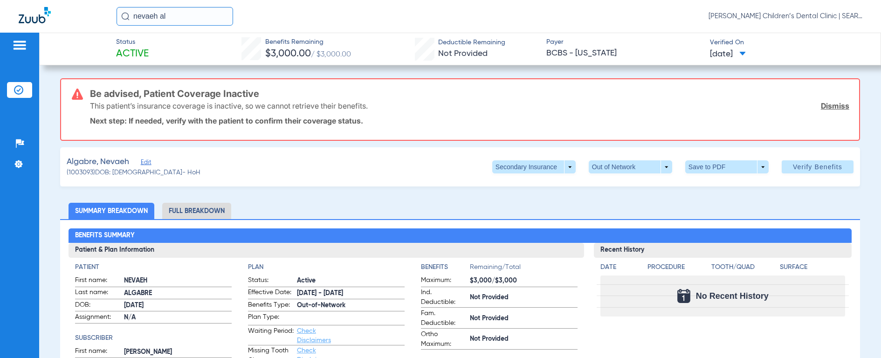
drag, startPoint x: 181, startPoint y: 16, endPoint x: 89, endPoint y: -6, distance: 95.4
click at [89, 0] on html "nevaeh al [PERSON_NAME] Children’s Dental Clinic | SEARHC Patients Insurance Ve…" at bounding box center [440, 179] width 881 height 358
type input "whittier hi"
click at [124, 16] on img at bounding box center [125, 16] width 8 height 8
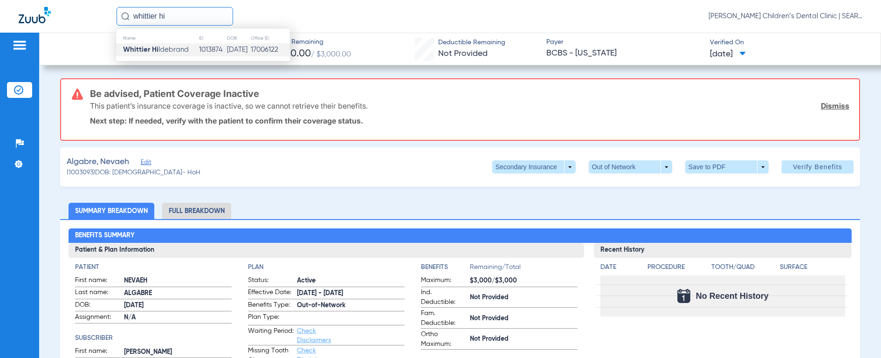
click at [134, 48] on strong "Whittier Hi" at bounding box center [140, 49] width 35 height 7
